Goal: Check status: Check status

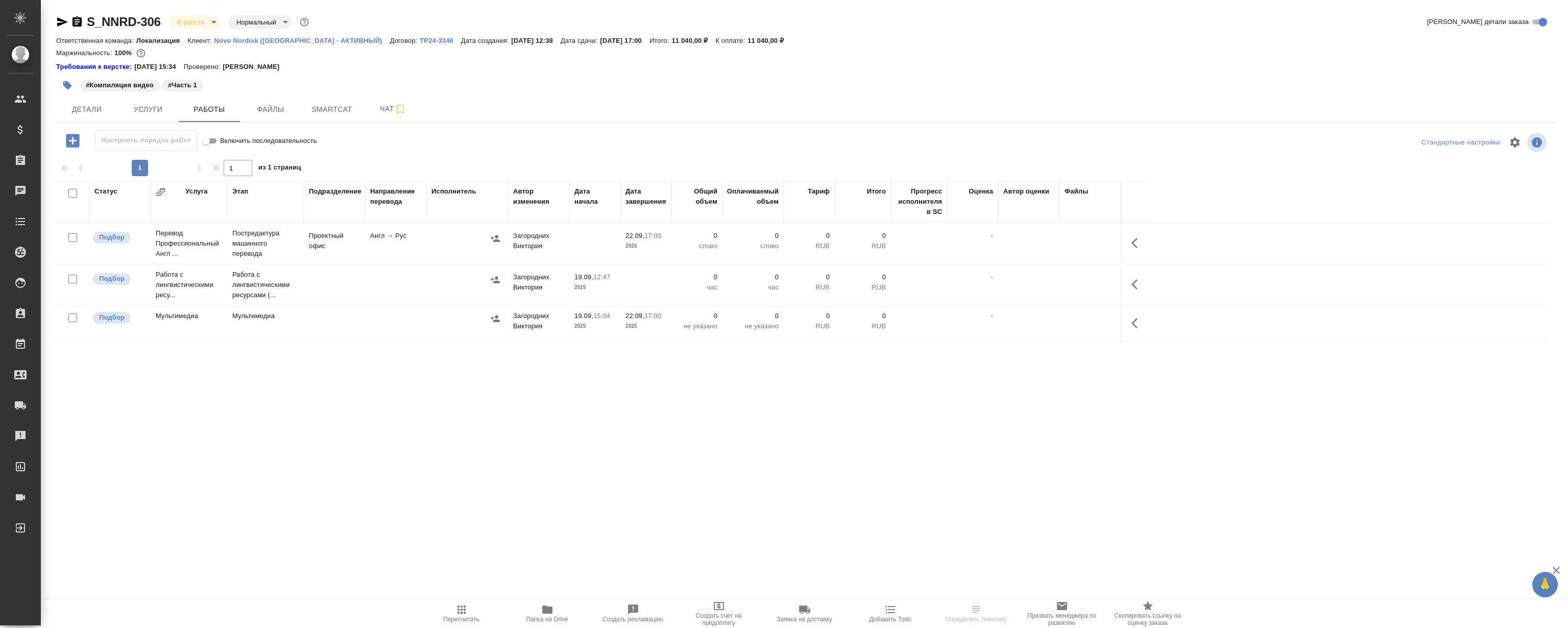
click at [1134, 277] on button "button" at bounding box center [1138, 284] width 24 height 24
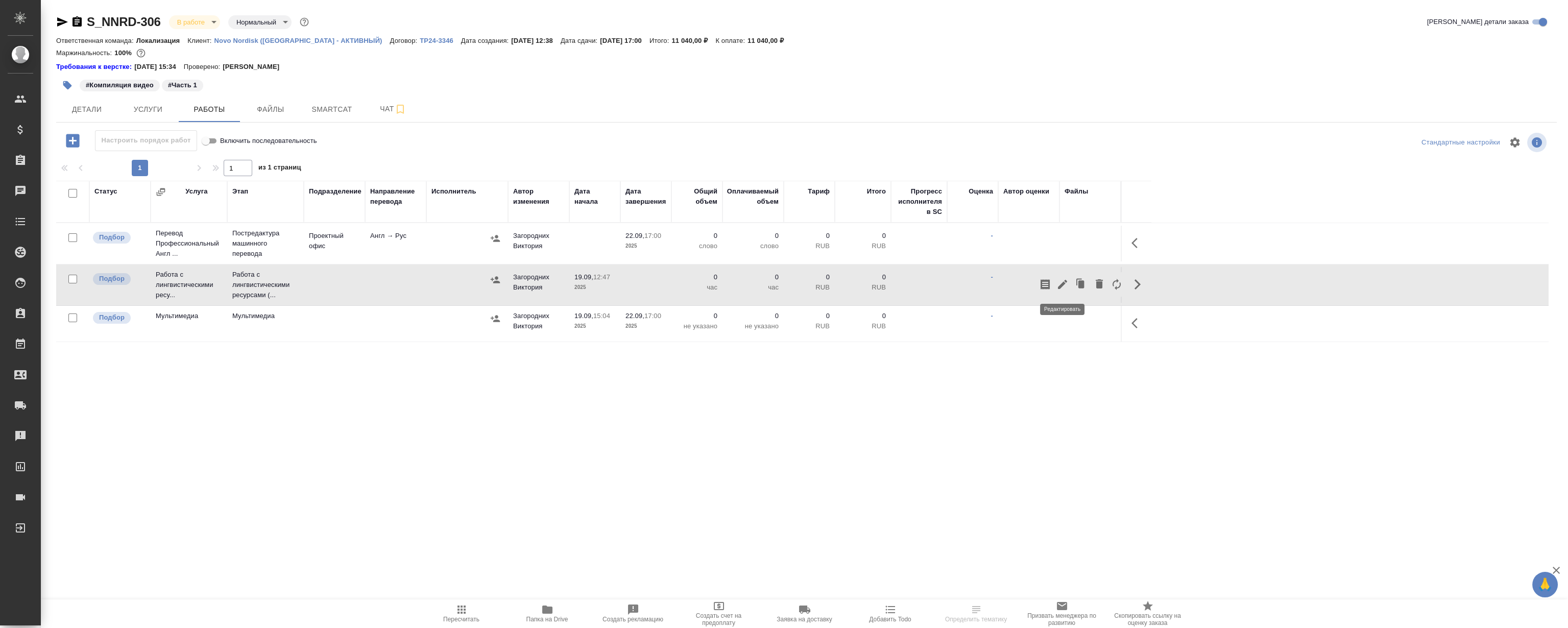
click at [1068, 285] on icon "button" at bounding box center [1063, 284] width 12 height 12
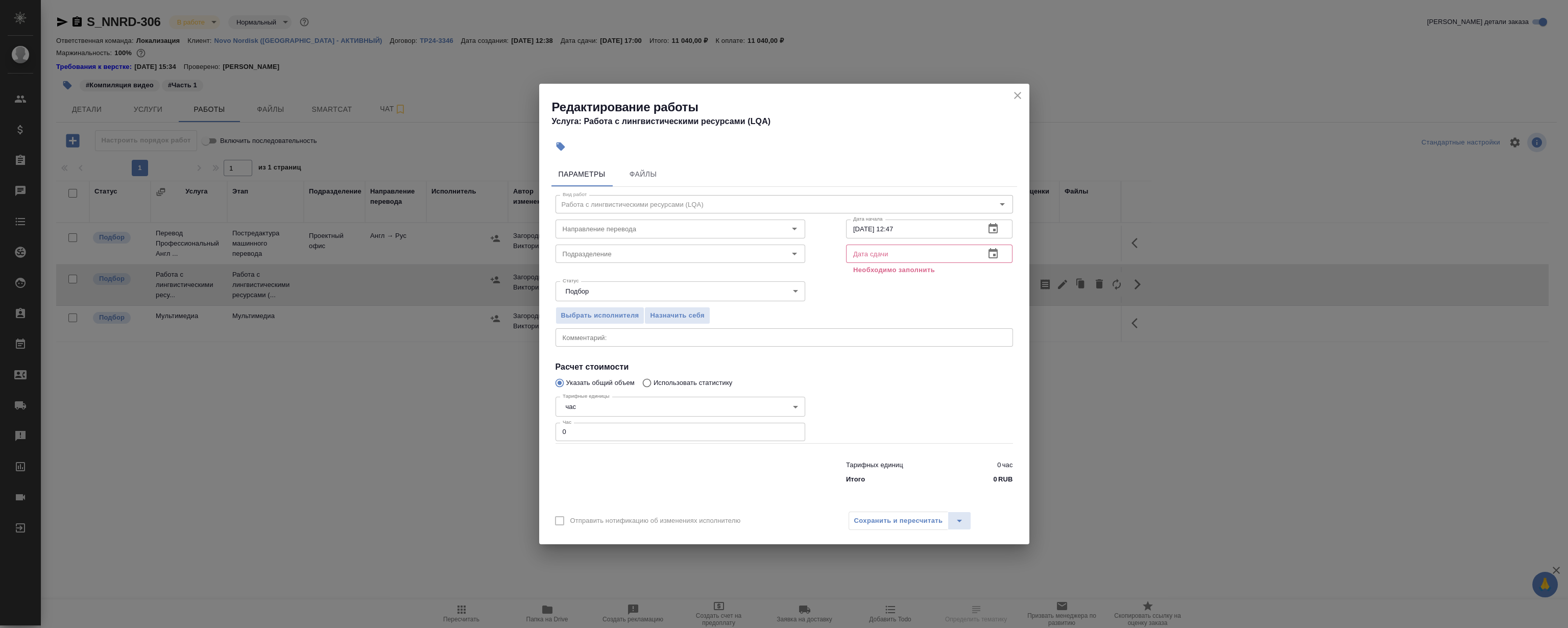
click at [993, 249] on icon "button" at bounding box center [993, 253] width 9 height 10
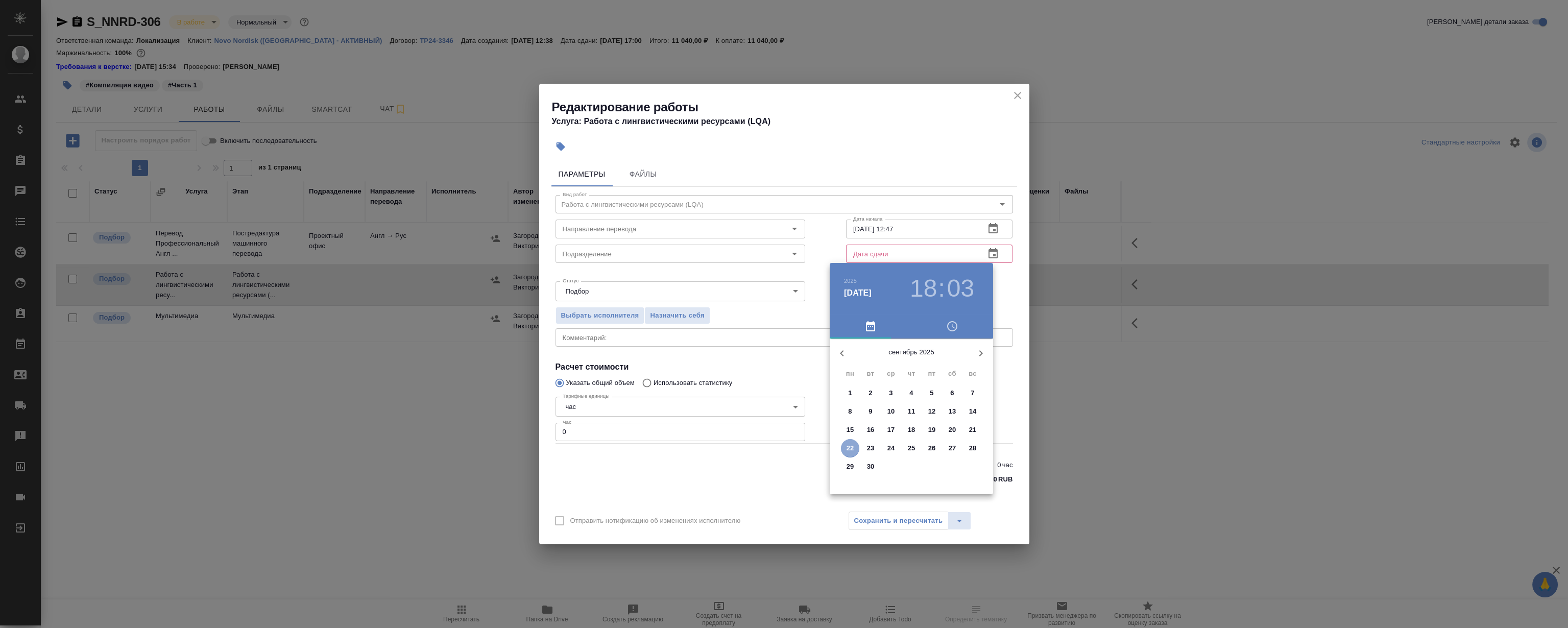
click at [844, 447] on span "22" at bounding box center [850, 448] width 18 height 10
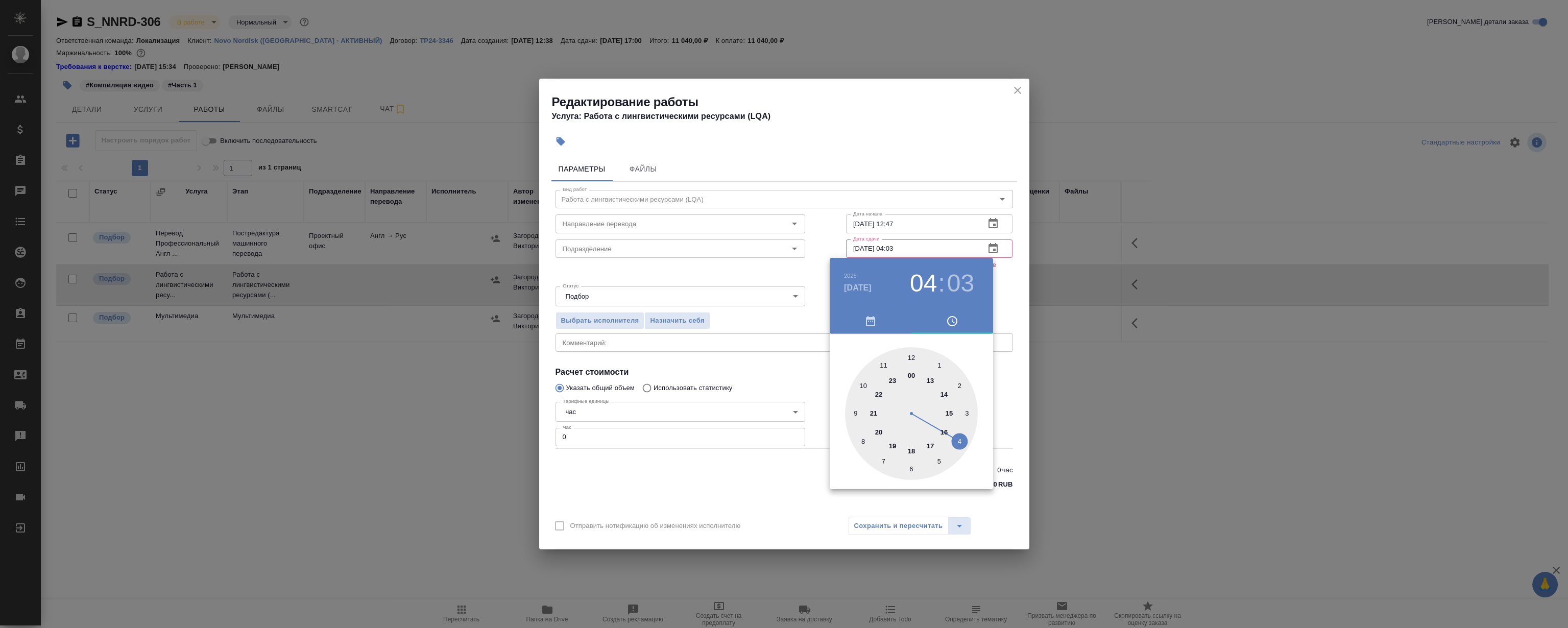
type input "22.09.2025 16:03"
drag, startPoint x: 911, startPoint y: 445, endPoint x: 944, endPoint y: 429, distance: 36.7
click at [944, 429] on div at bounding box center [911, 413] width 133 height 133
click at [898, 158] on div at bounding box center [784, 314] width 1568 height 628
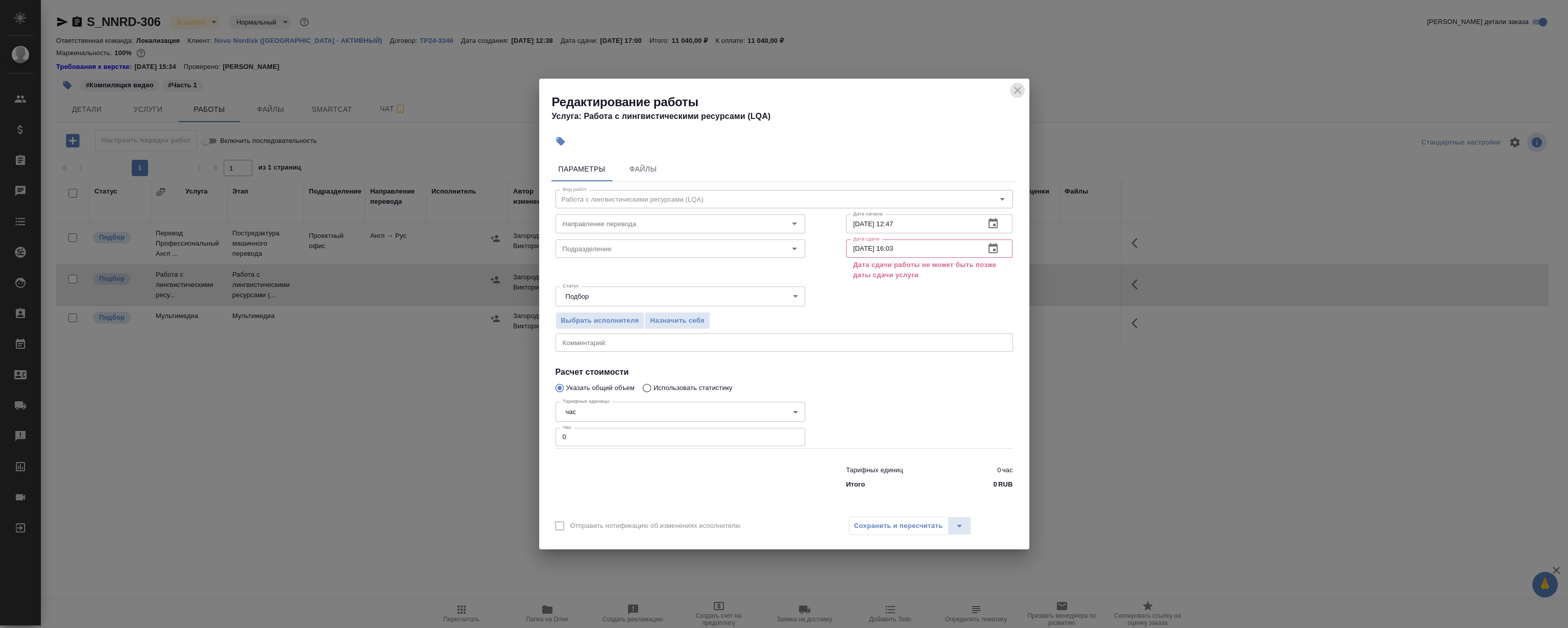
click at [1021, 89] on icon "close" at bounding box center [1018, 90] width 12 height 12
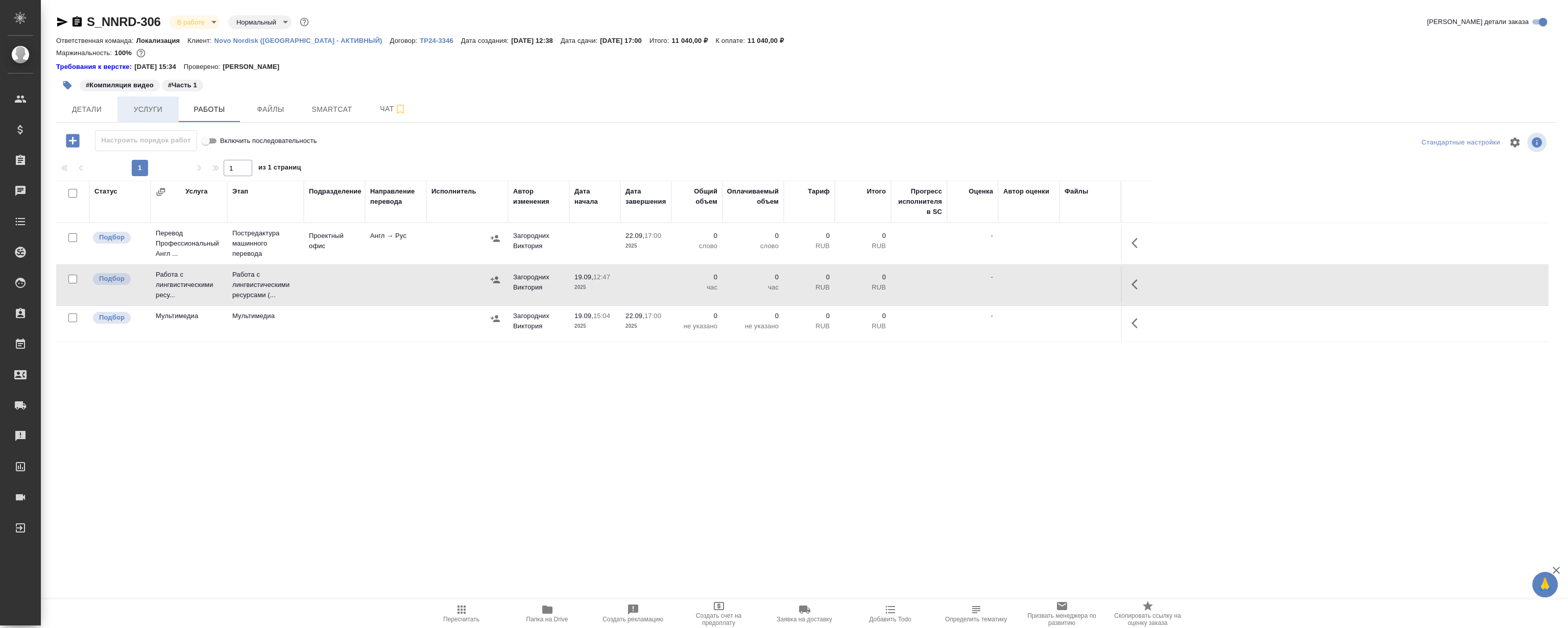
click at [155, 114] on span "Услуги" at bounding box center [148, 109] width 49 height 13
